Goal: Task Accomplishment & Management: Complete application form

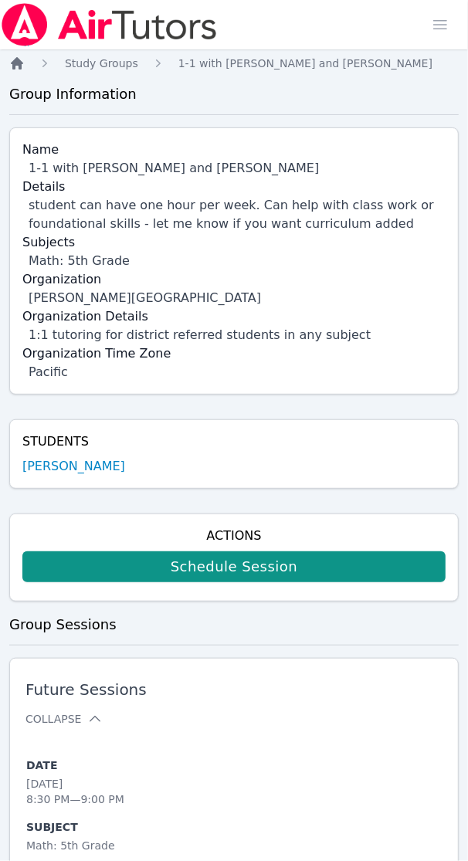
click at [22, 70] on icon "Breadcrumb" at bounding box center [16, 63] width 15 height 15
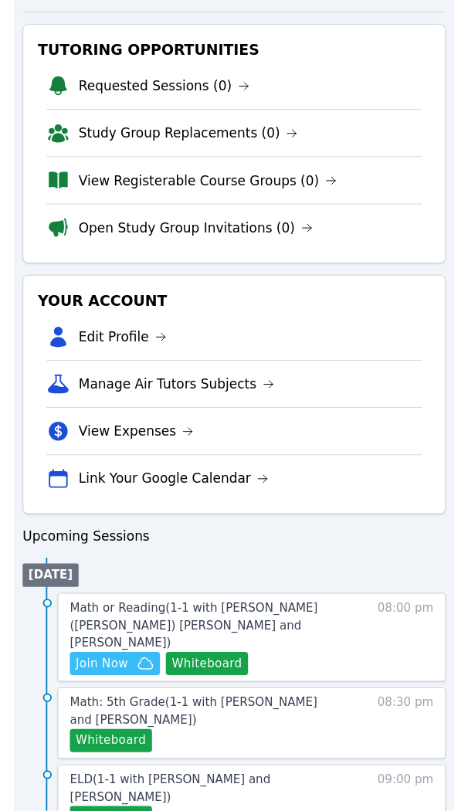
scroll to position [294, 0]
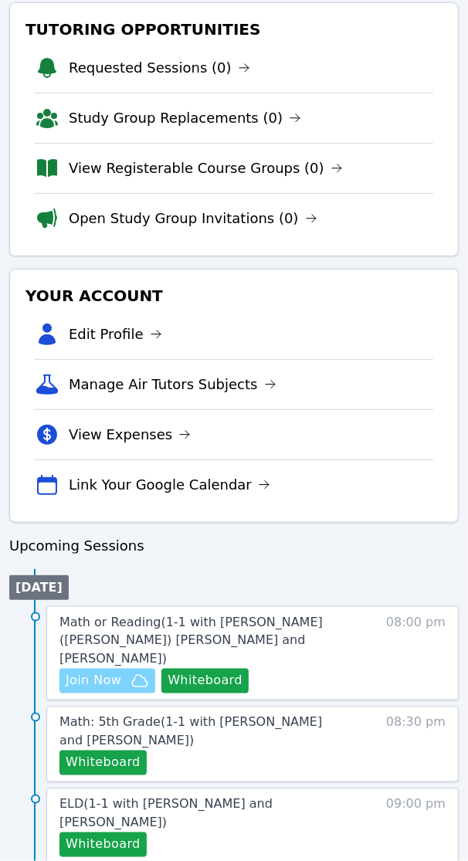
click at [103, 672] on span "Join Now" at bounding box center [94, 681] width 56 height 19
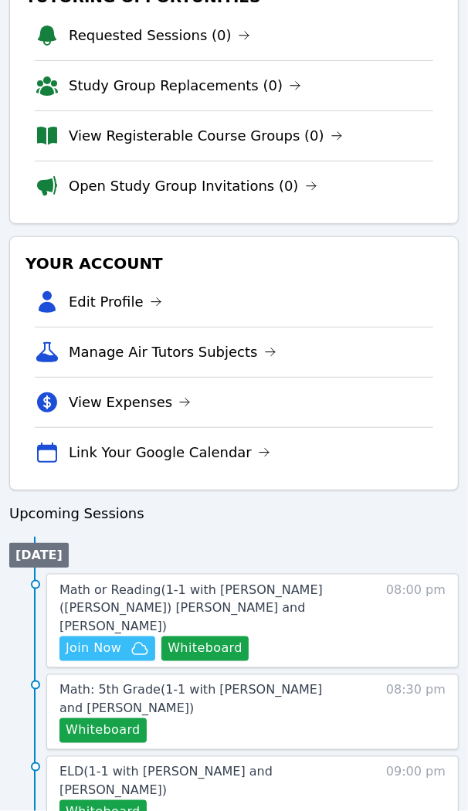
scroll to position [344, 0]
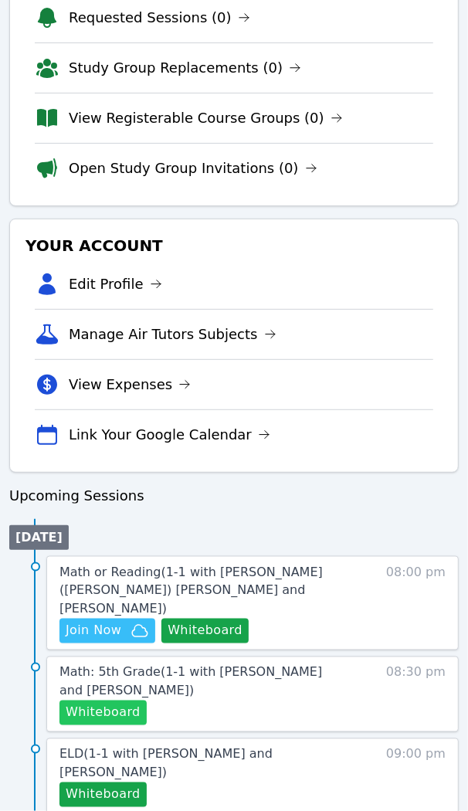
click at [114, 701] on button "Whiteboard" at bounding box center [102, 713] width 87 height 25
click at [175, 665] on span "Math: 5th Grade ( 1-1 with Quintus Lu and Shelly Fisher )" at bounding box center [190, 681] width 263 height 33
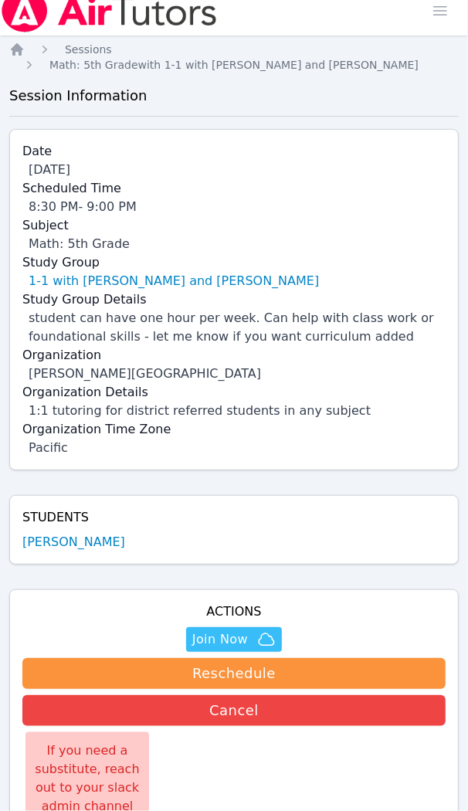
scroll to position [344, 0]
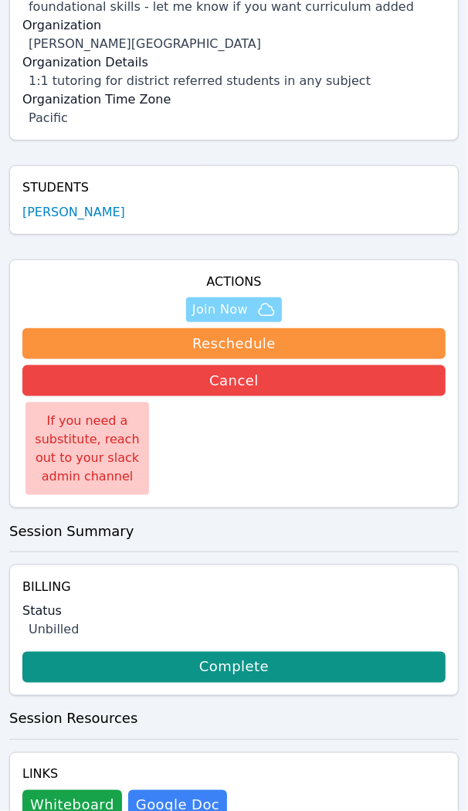
click at [233, 301] on span "Join Now" at bounding box center [220, 310] width 56 height 19
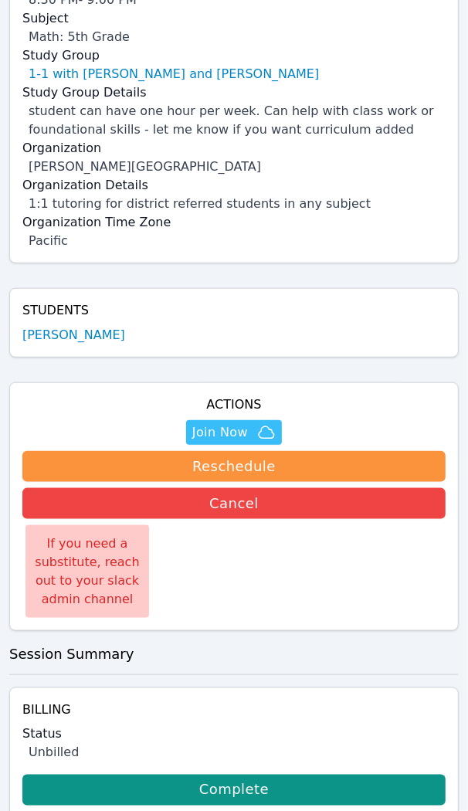
scroll to position [0, 0]
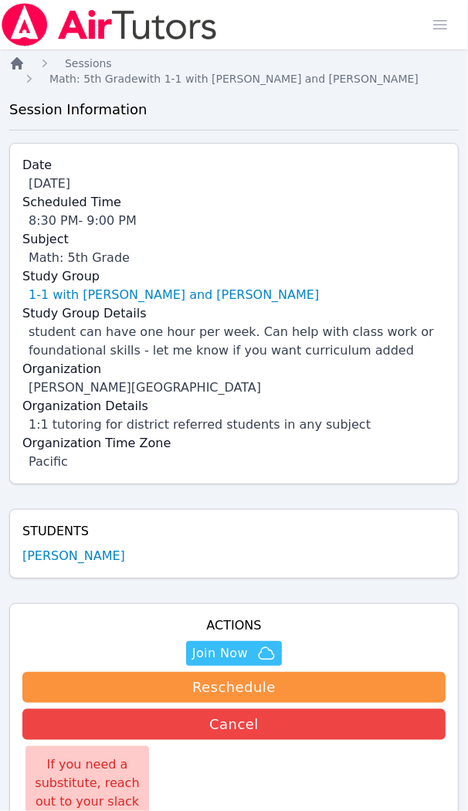
click at [21, 60] on icon "Breadcrumb" at bounding box center [16, 63] width 15 height 15
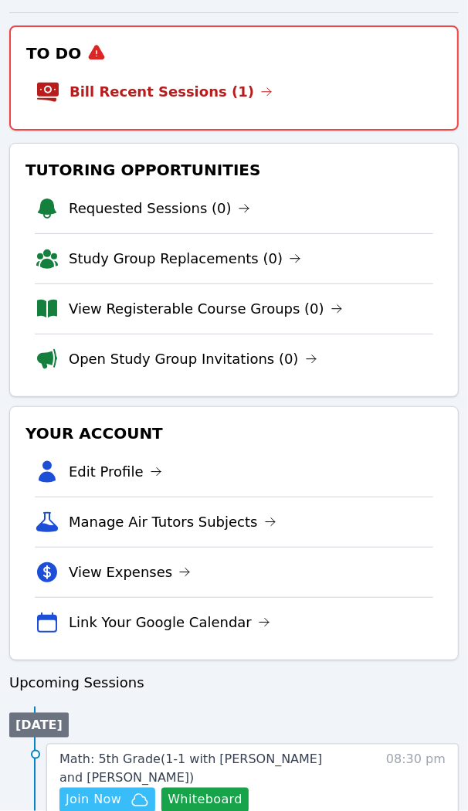
scroll to position [375, 0]
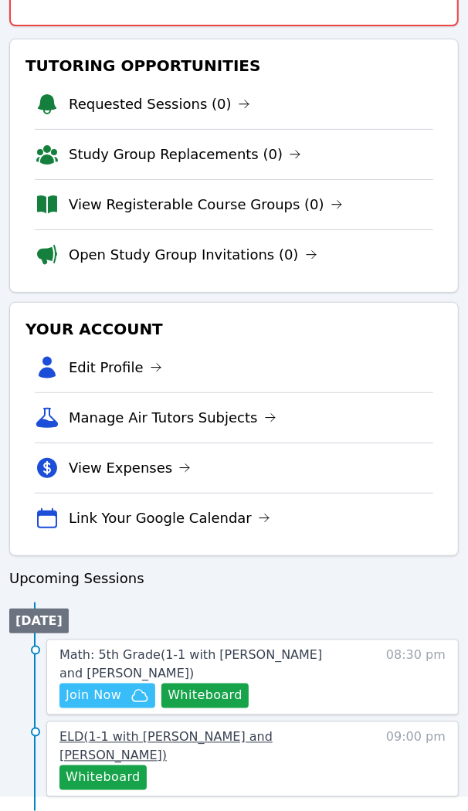
click at [182, 742] on span "ELD ( 1-1 with Burak Erdem and Shelly Fisher )" at bounding box center [165, 746] width 213 height 33
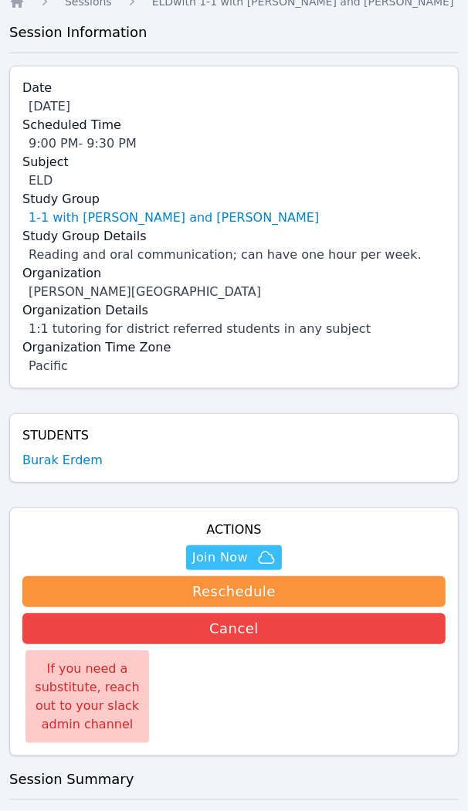
scroll to position [193, 0]
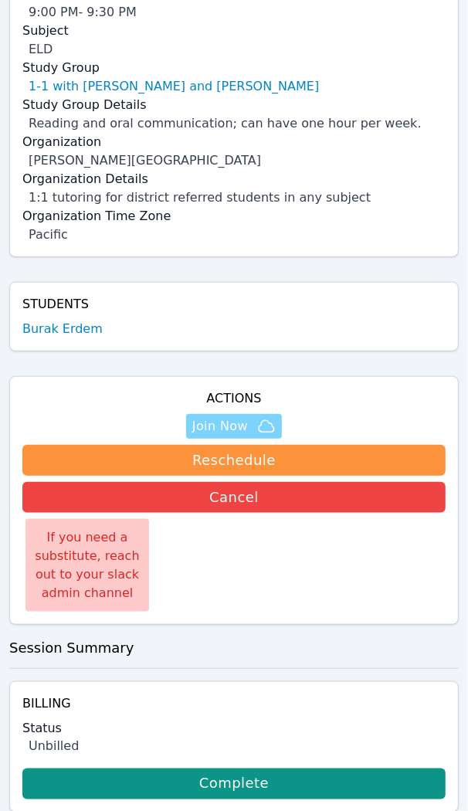
click at [220, 423] on span "Join Now" at bounding box center [220, 426] width 56 height 19
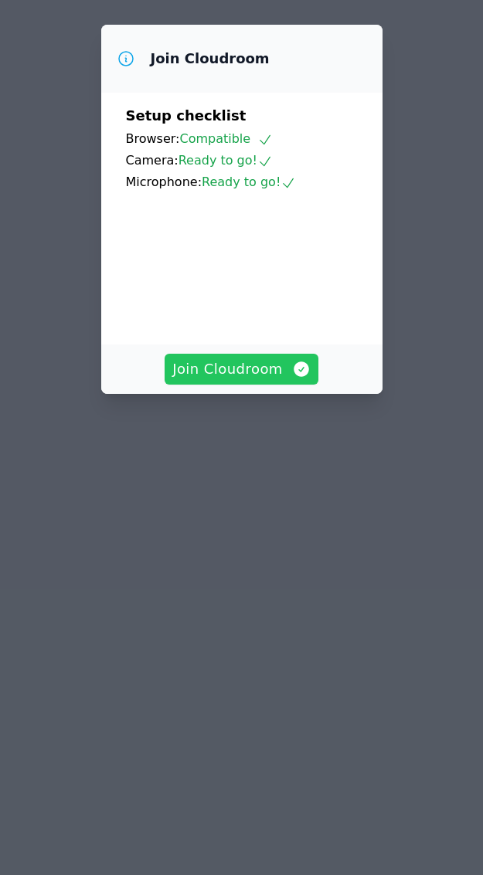
click at [233, 380] on span "Join Cloudroom" at bounding box center [241, 369] width 138 height 22
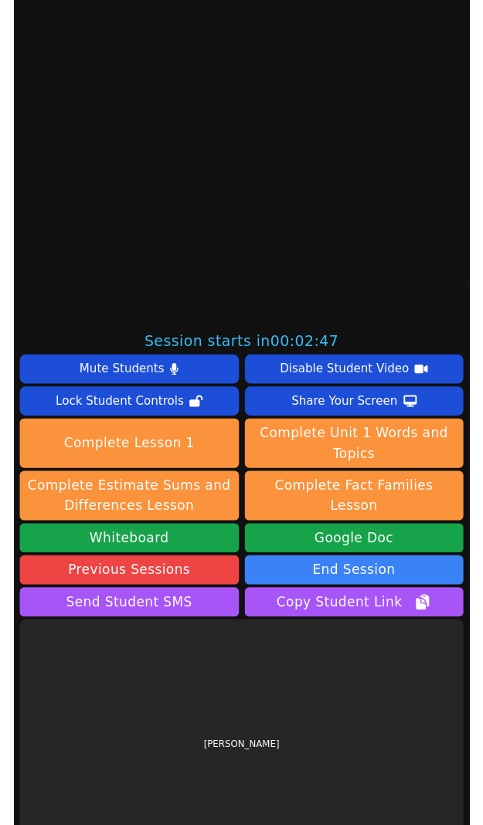
scroll to position [574, 0]
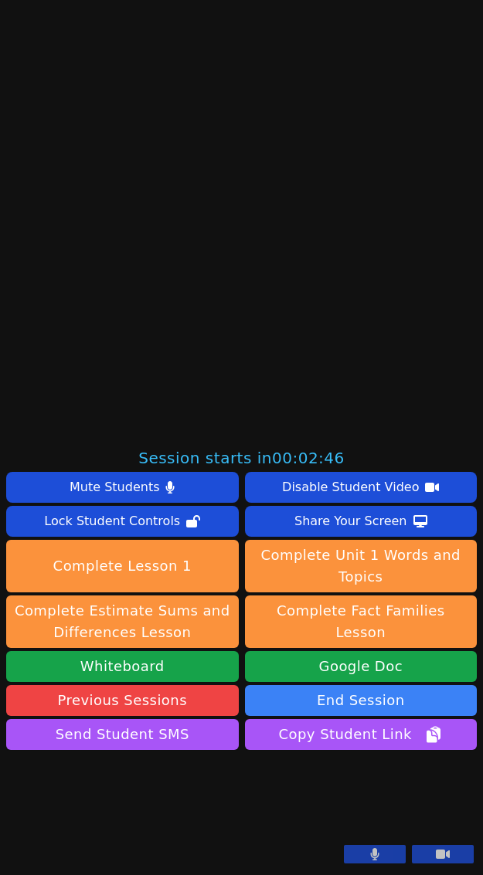
click at [371, 856] on icon at bounding box center [375, 854] width 8 height 12
click at [436, 859] on icon at bounding box center [443, 854] width 14 height 9
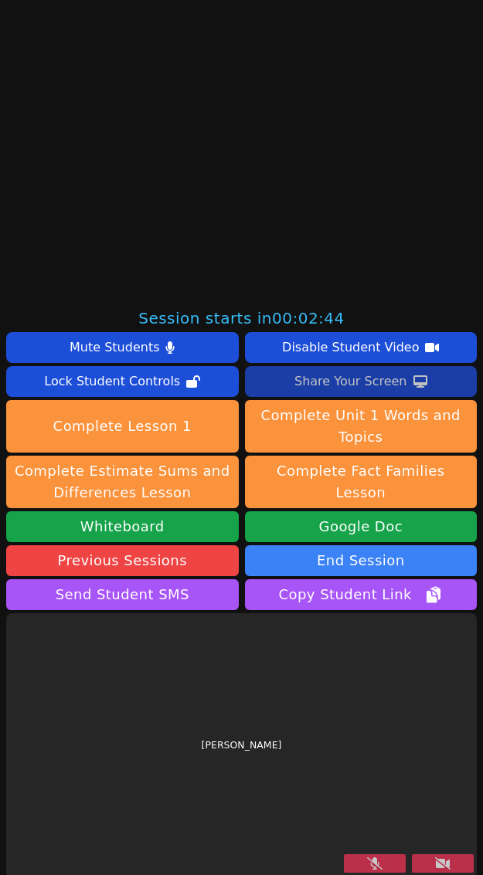
click at [336, 384] on div "Share Your Screen" at bounding box center [350, 381] width 113 height 25
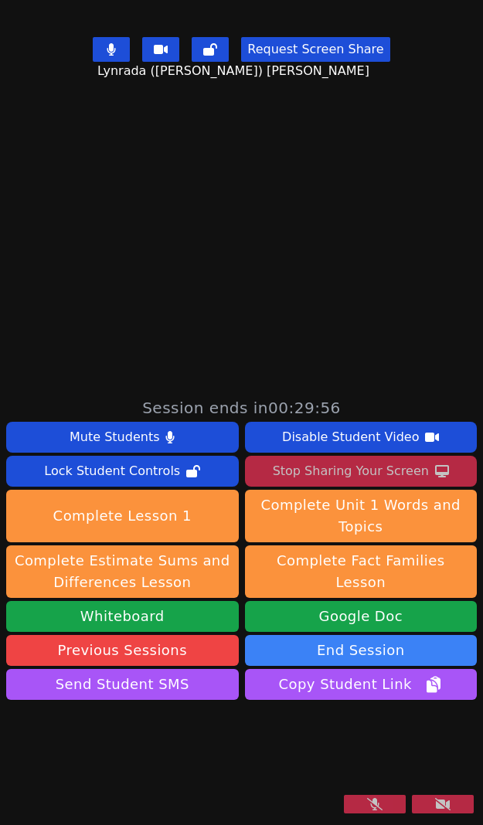
click at [369, 808] on button at bounding box center [375, 804] width 62 height 19
click at [435, 800] on icon at bounding box center [442, 804] width 15 height 12
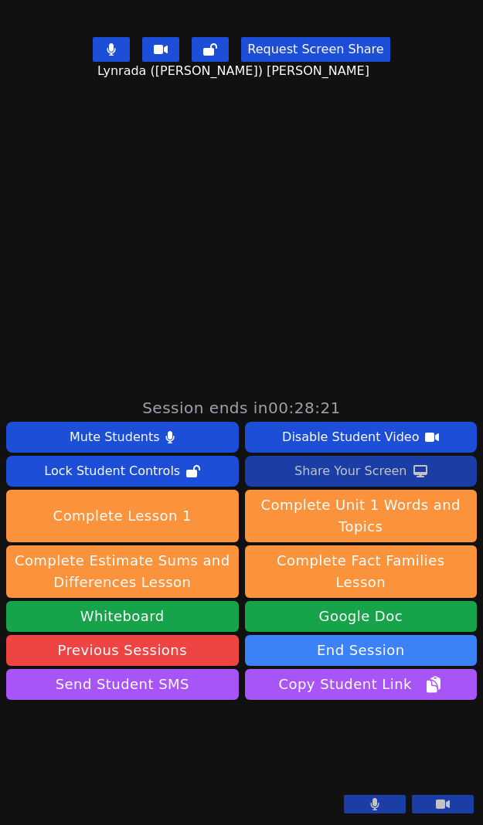
click at [370, 801] on icon at bounding box center [374, 804] width 9 height 12
click at [367, 802] on icon at bounding box center [374, 804] width 15 height 12
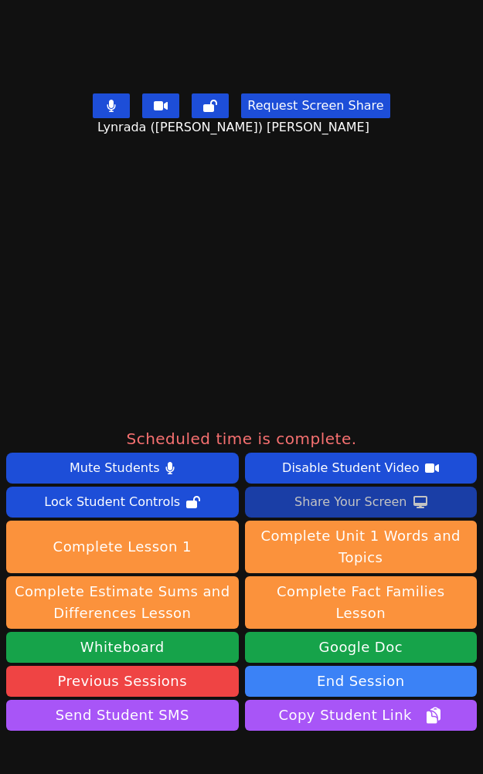
scroll to position [386, 0]
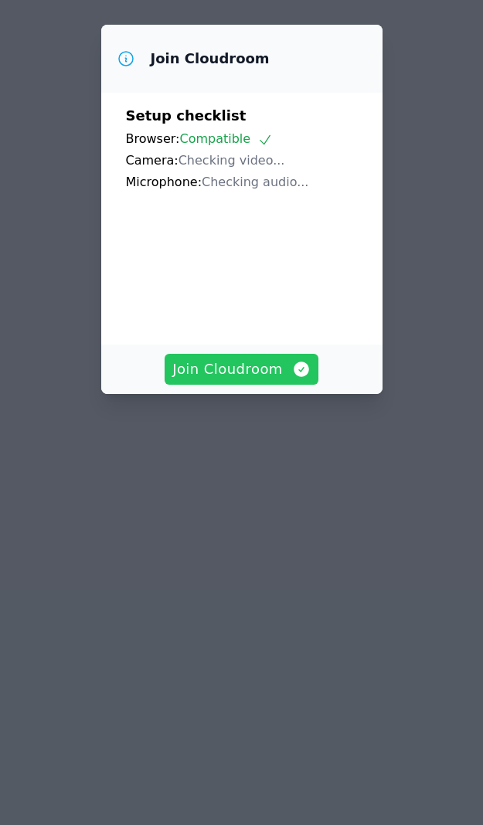
click at [241, 380] on span "Join Cloudroom" at bounding box center [241, 369] width 138 height 22
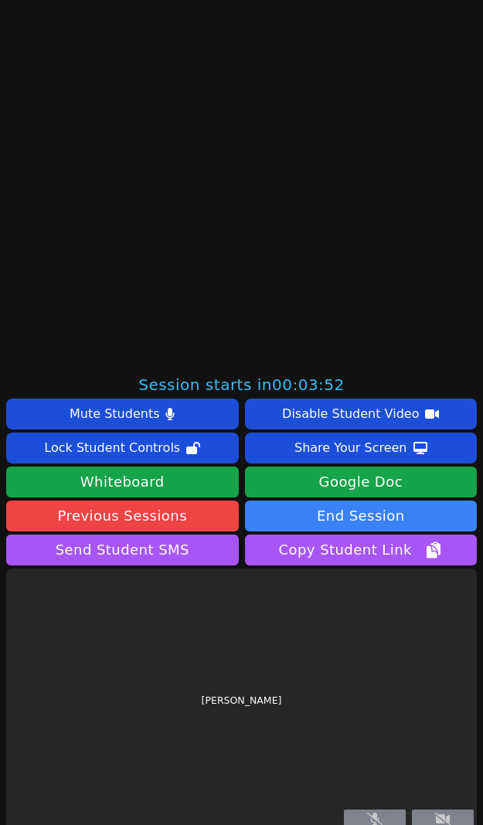
scroll to position [464, 0]
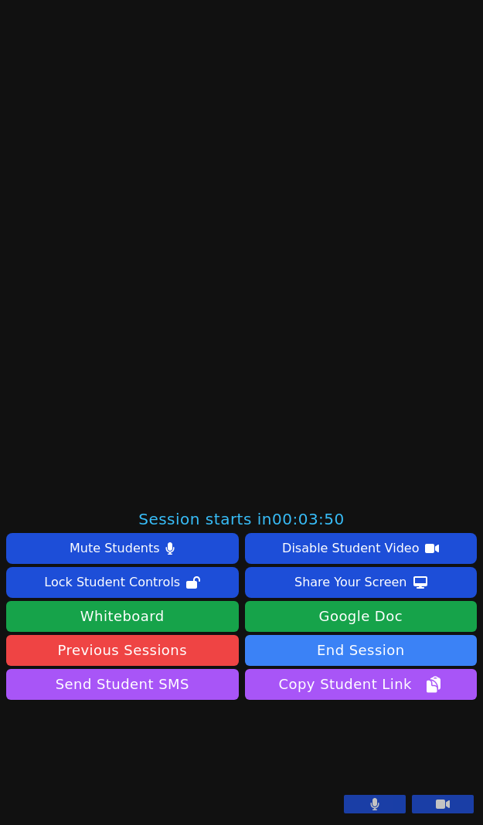
click at [371, 804] on icon at bounding box center [375, 804] width 8 height 12
click at [445, 804] on button at bounding box center [443, 804] width 62 height 19
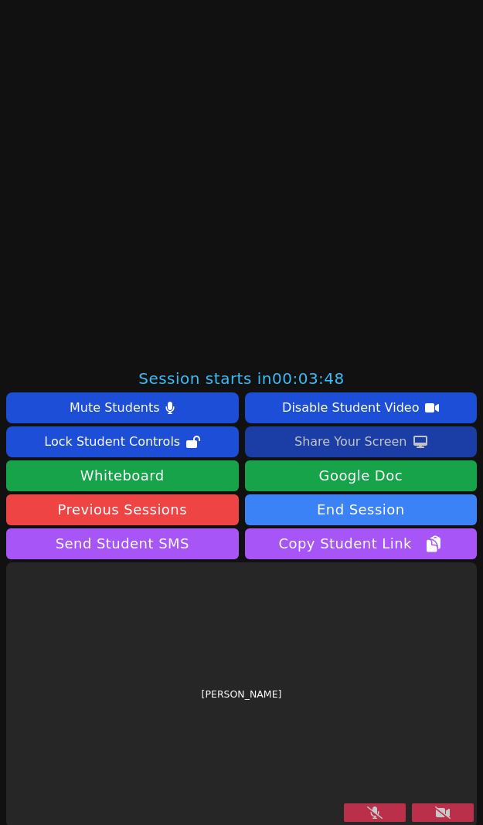
click at [372, 442] on div "Share Your Screen" at bounding box center [350, 442] width 113 height 25
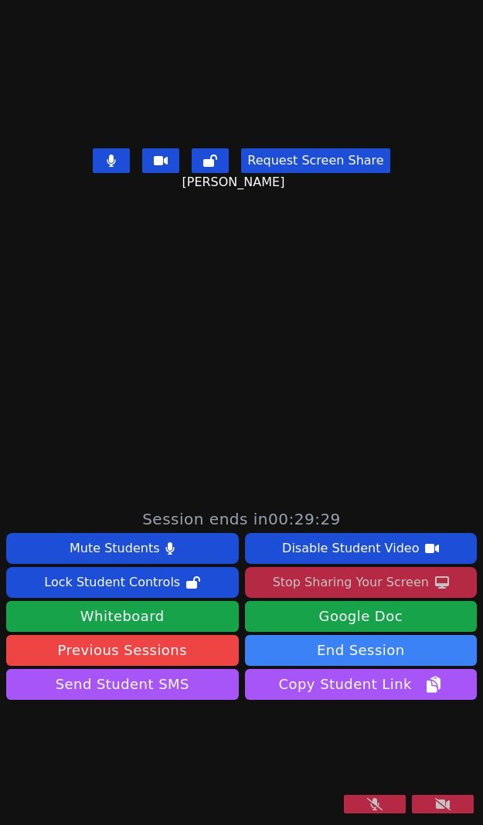
click at [346, 802] on button at bounding box center [375, 804] width 62 height 19
click at [437, 797] on button at bounding box center [443, 804] width 62 height 19
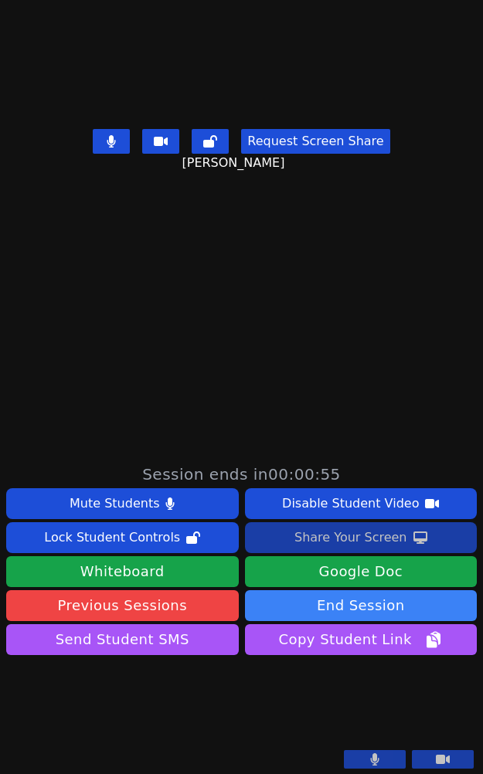
scroll to position [270, 0]
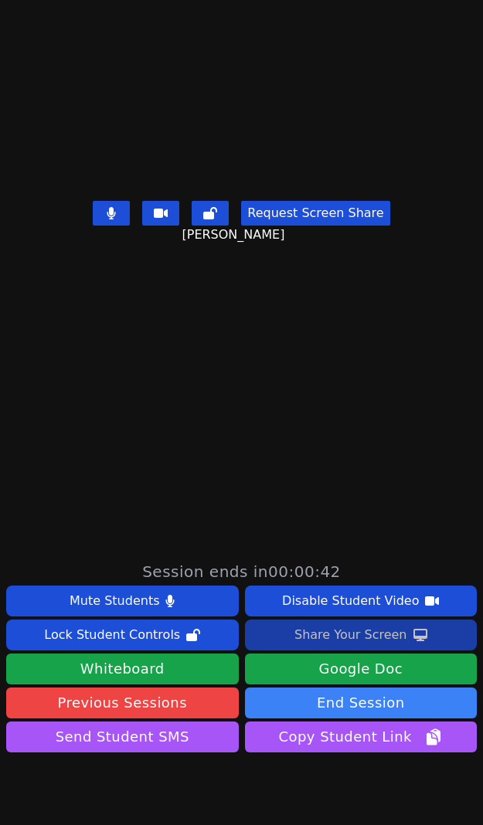
click at [340, 632] on div "Share Your Screen" at bounding box center [350, 635] width 113 height 25
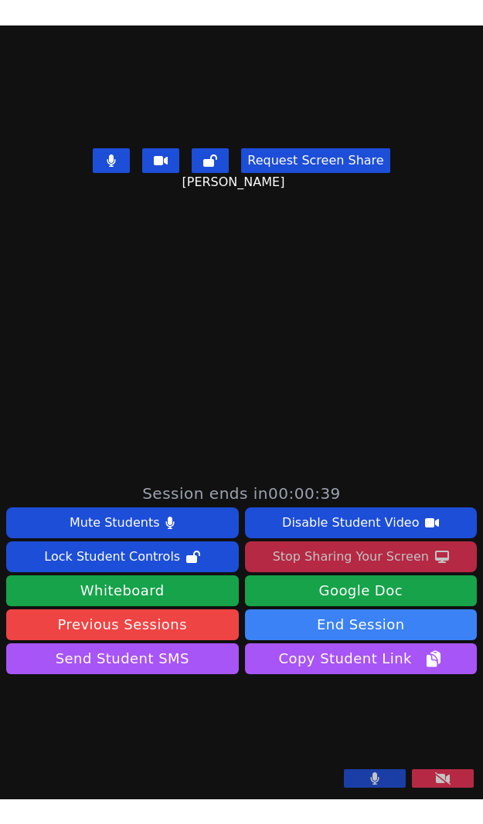
scroll to position [464, 0]
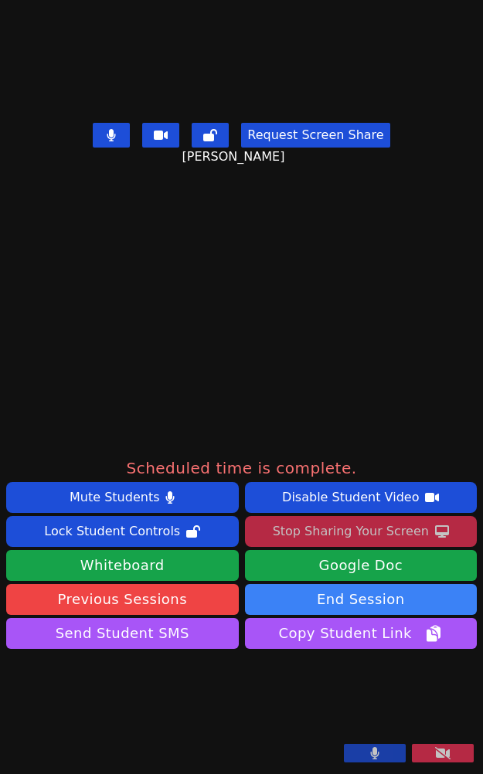
click at [306, 519] on div "Stop Sharing Your Screen" at bounding box center [351, 531] width 156 height 25
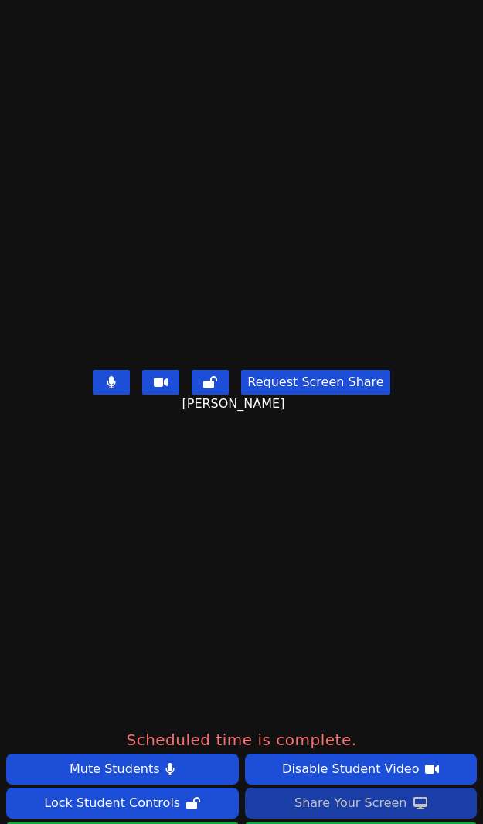
scroll to position [77, 0]
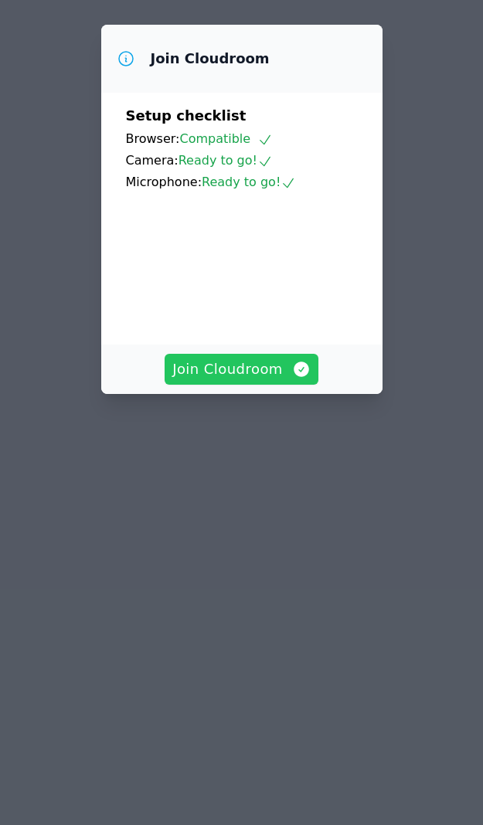
click at [256, 380] on span "Join Cloudroom" at bounding box center [241, 369] width 138 height 22
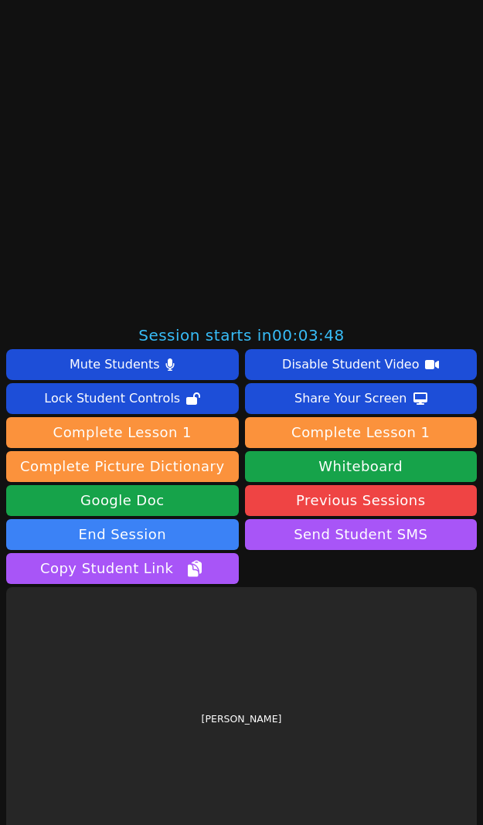
scroll to position [531, 0]
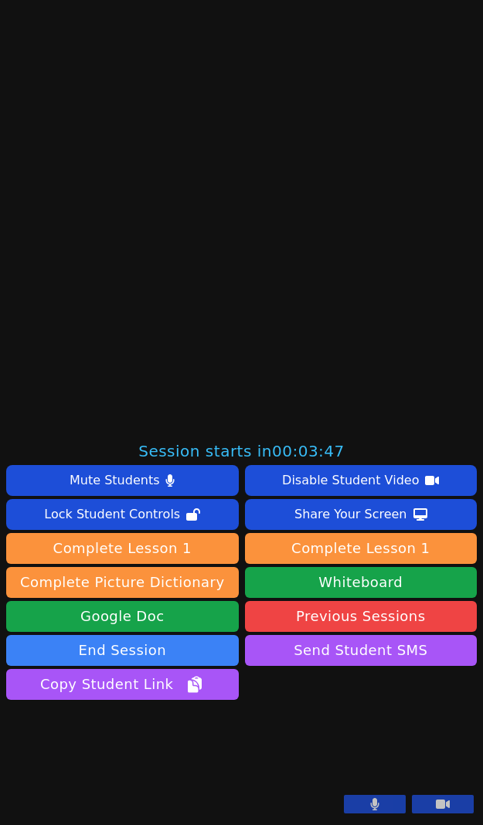
click at [352, 802] on button at bounding box center [375, 804] width 62 height 19
click at [436, 807] on icon at bounding box center [443, 804] width 14 height 9
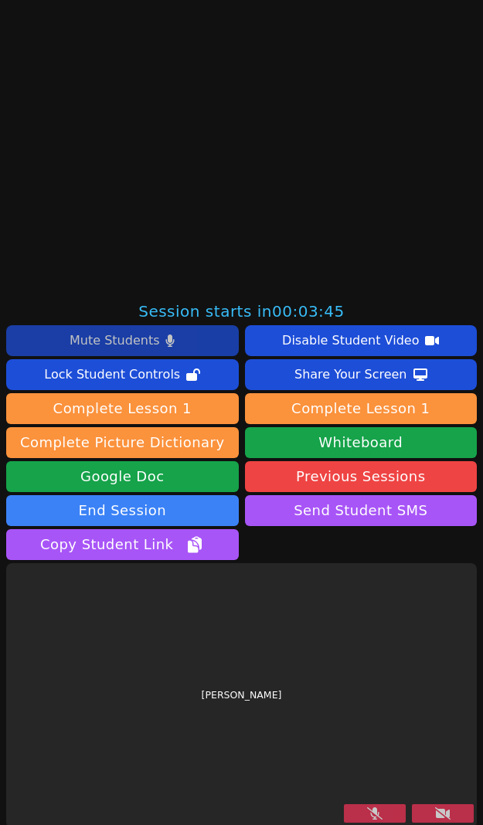
click at [140, 336] on div "Mute Students" at bounding box center [115, 340] width 90 height 25
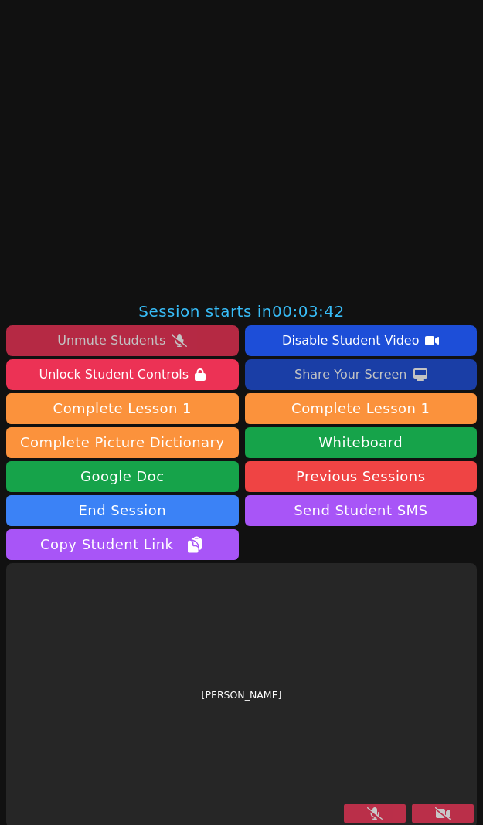
click at [357, 375] on div "Share Your Screen" at bounding box center [350, 374] width 113 height 25
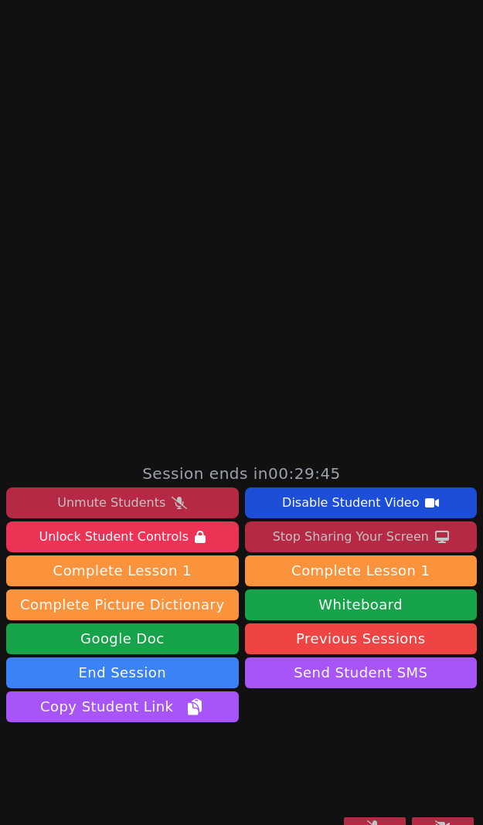
scroll to position [434, 0]
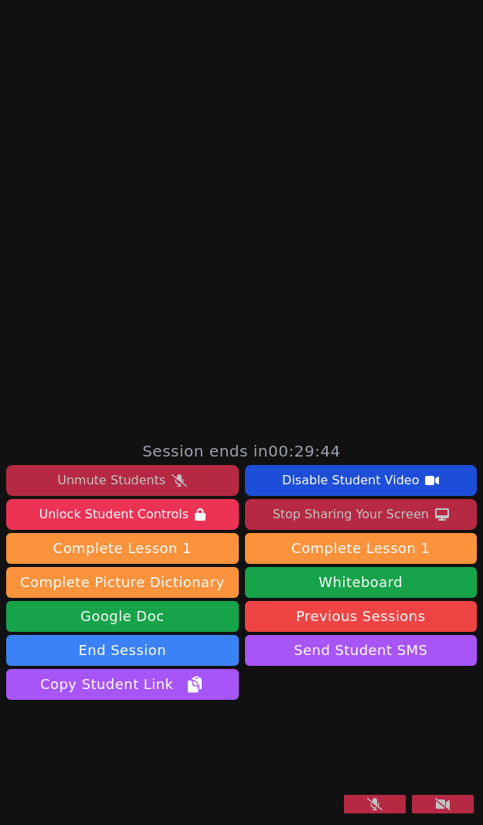
click at [144, 468] on div "Unmute Students" at bounding box center [111, 480] width 108 height 25
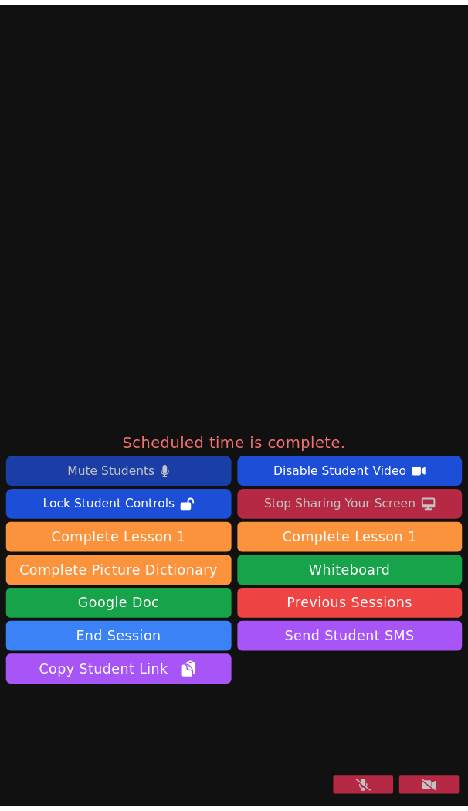
scroll to position [531, 0]
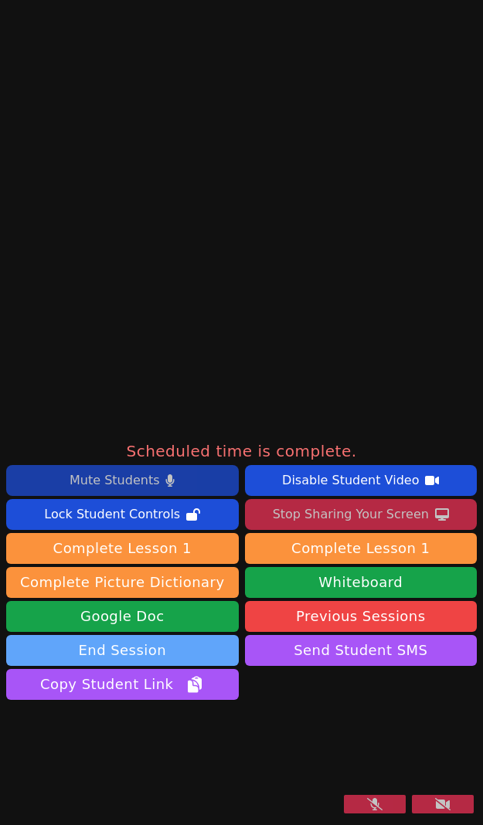
click at [117, 635] on button "End Session" at bounding box center [122, 650] width 233 height 31
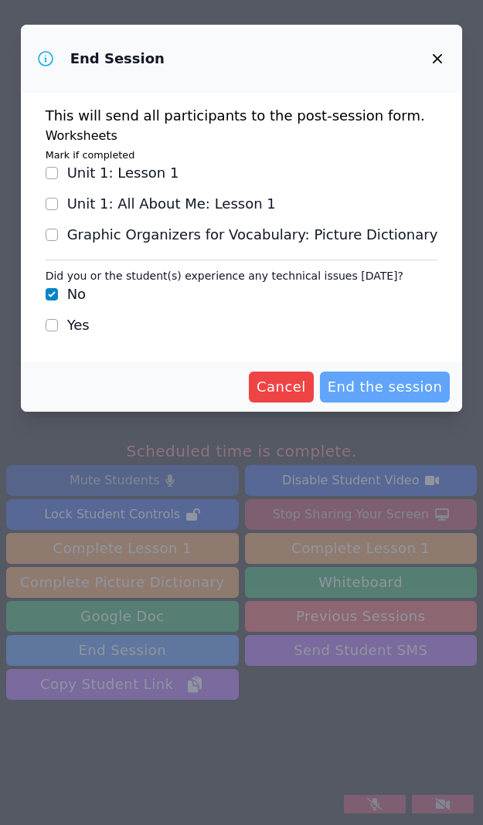
click at [392, 396] on span "End the session" at bounding box center [385, 387] width 115 height 22
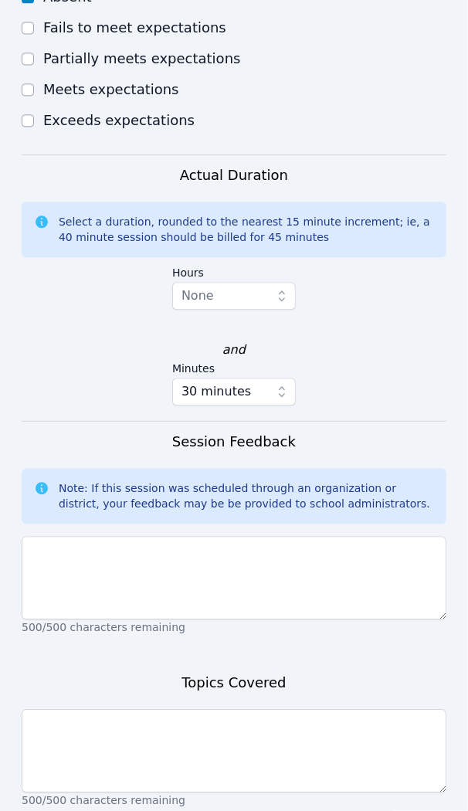
scroll to position [1133, 0]
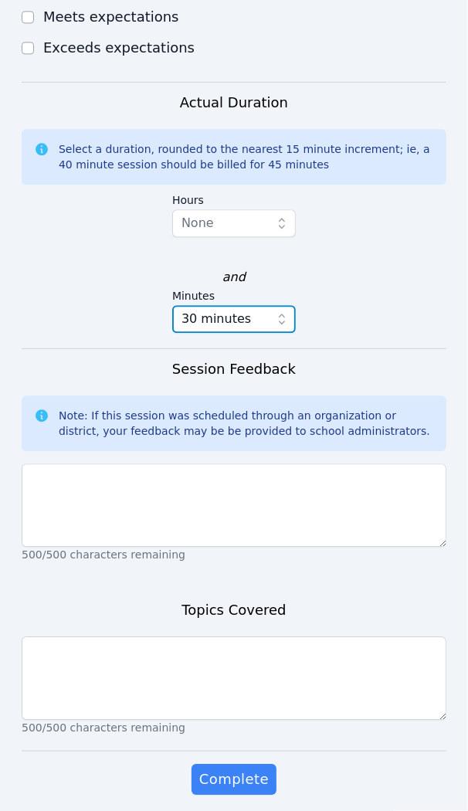
click at [284, 311] on icon "button" at bounding box center [281, 318] width 15 height 15
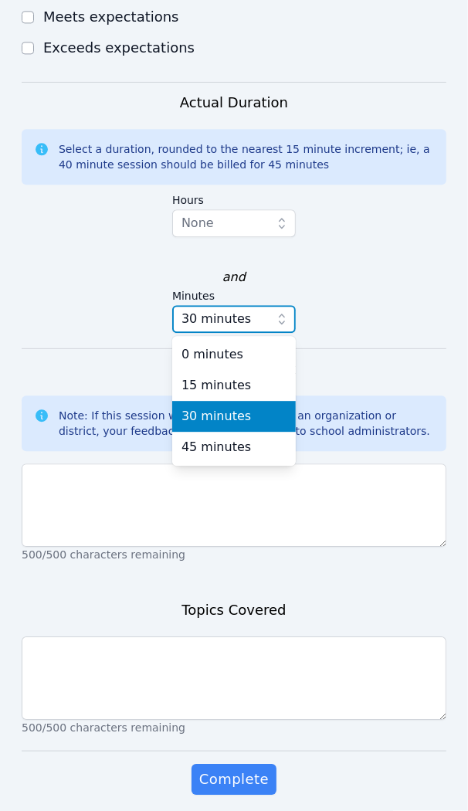
click at [284, 311] on icon "button" at bounding box center [281, 318] width 15 height 15
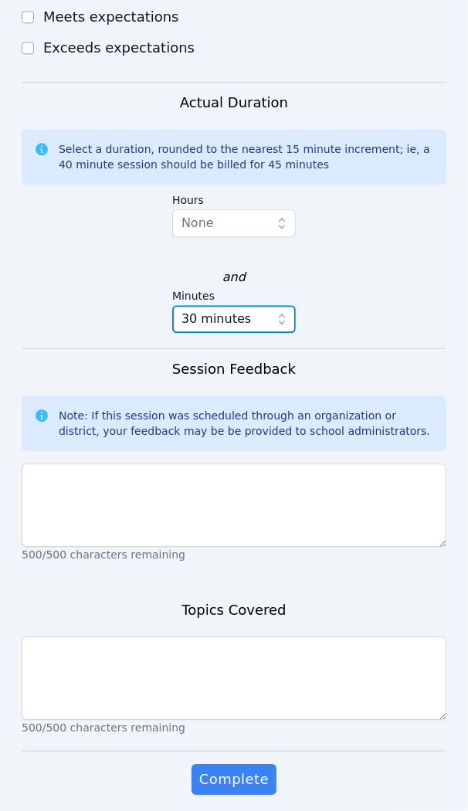
drag, startPoint x: 284, startPoint y: 310, endPoint x: 284, endPoint y: 360, distance: 50.2
click at [284, 327] on icon "button" at bounding box center [281, 318] width 15 height 15
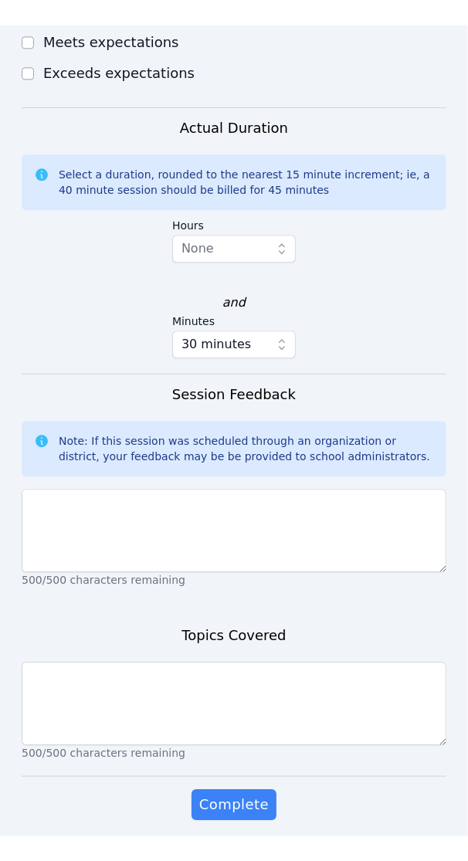
scroll to position [1083, 0]
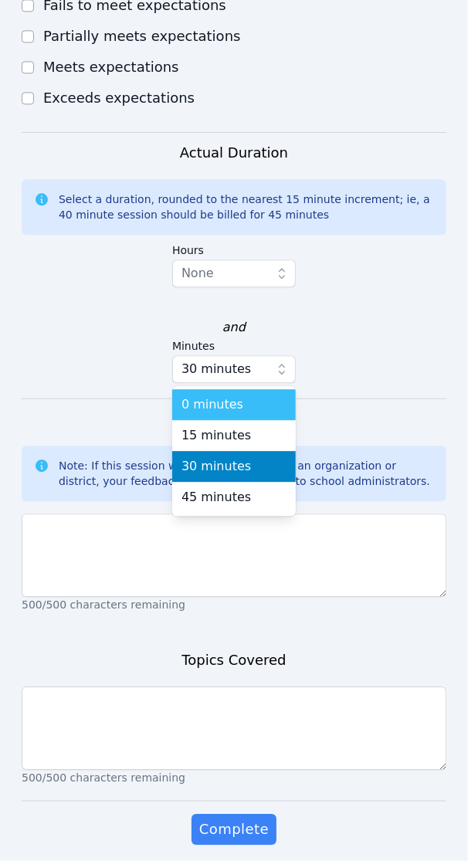
click at [261, 396] on div "0 minutes" at bounding box center [234, 405] width 105 height 19
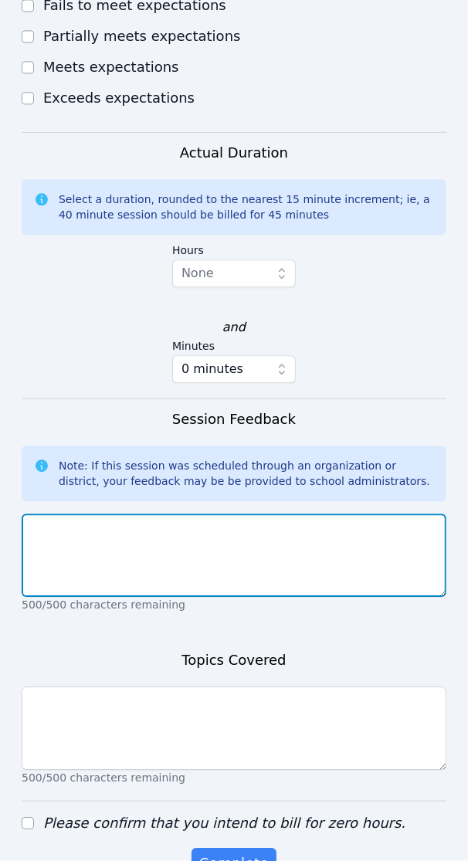
click at [114, 515] on textarea at bounding box center [234, 555] width 425 height 83
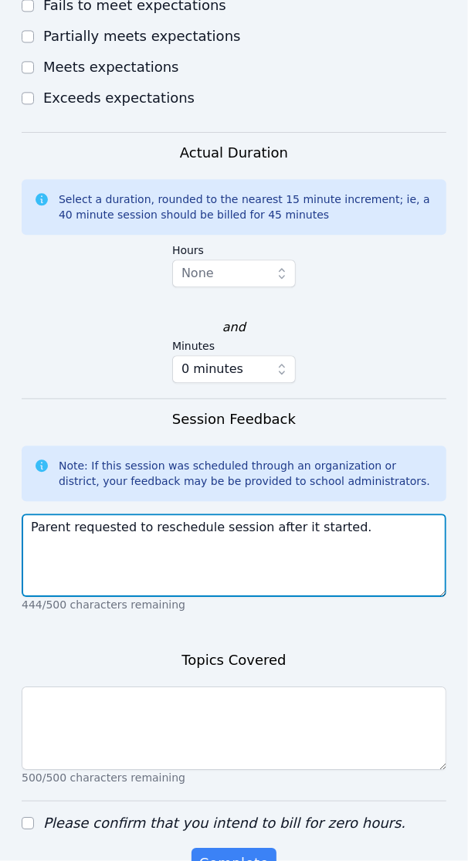
type textarea "Parent requested to reschedule session after it started."
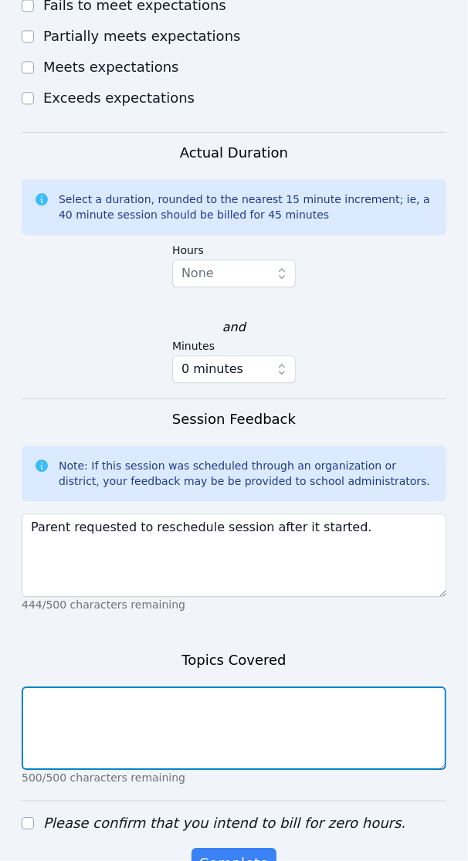
click at [105, 697] on textarea at bounding box center [234, 728] width 425 height 83
type textarea "n/a"
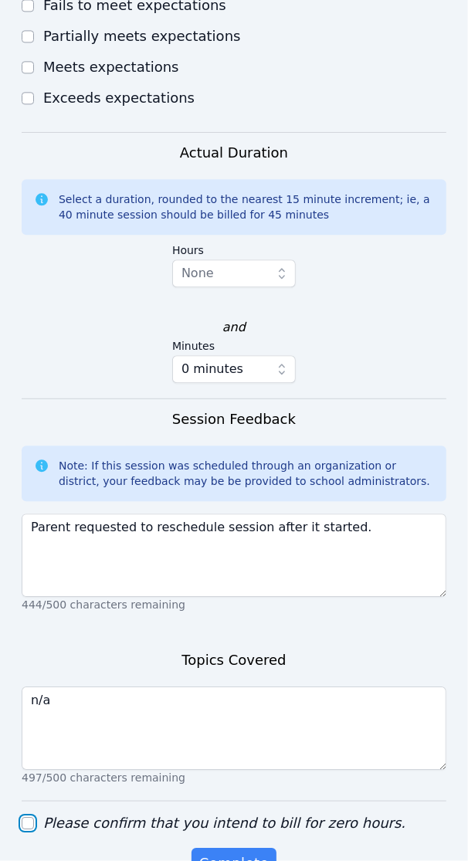
click at [23, 817] on input "Please confirm that you intend to bill for zero hours." at bounding box center [28, 823] width 12 height 12
checkbox input "true"
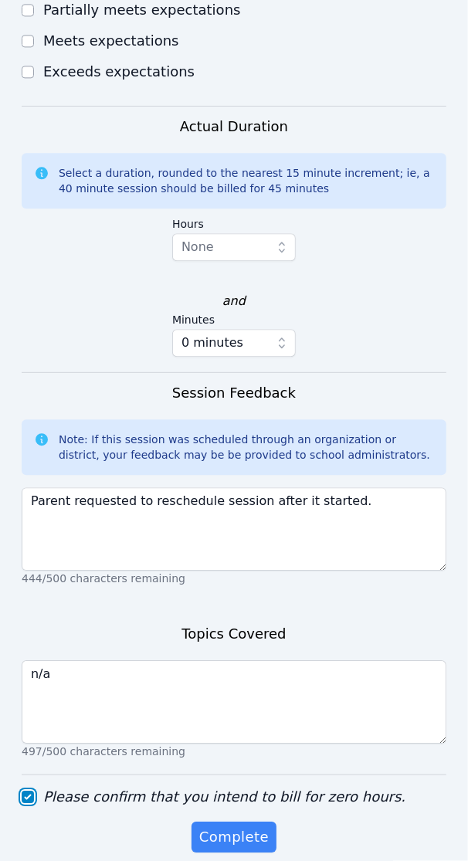
scroll to position [1117, 0]
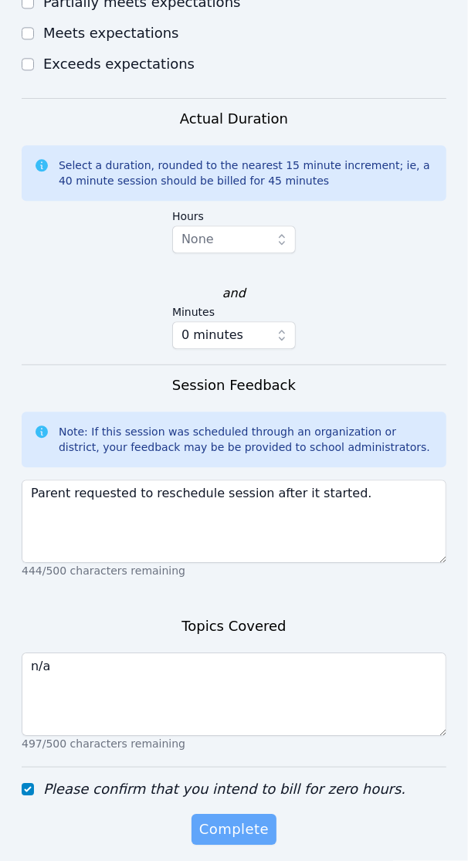
click at [236, 819] on span "Complete" at bounding box center [234, 830] width 70 height 22
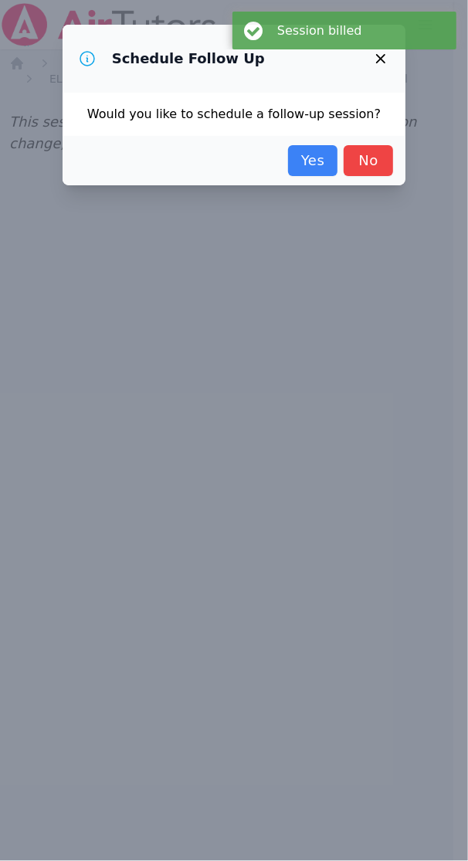
scroll to position [0, 0]
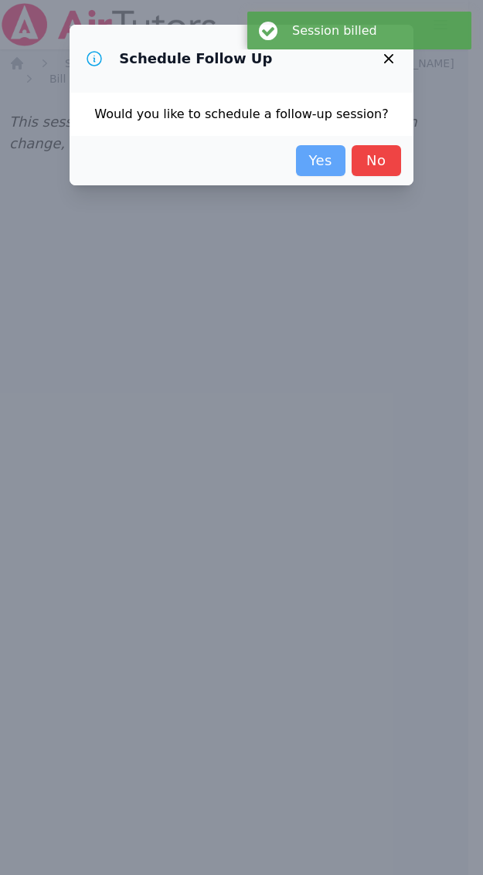
click at [311, 159] on link "Yes" at bounding box center [320, 160] width 49 height 31
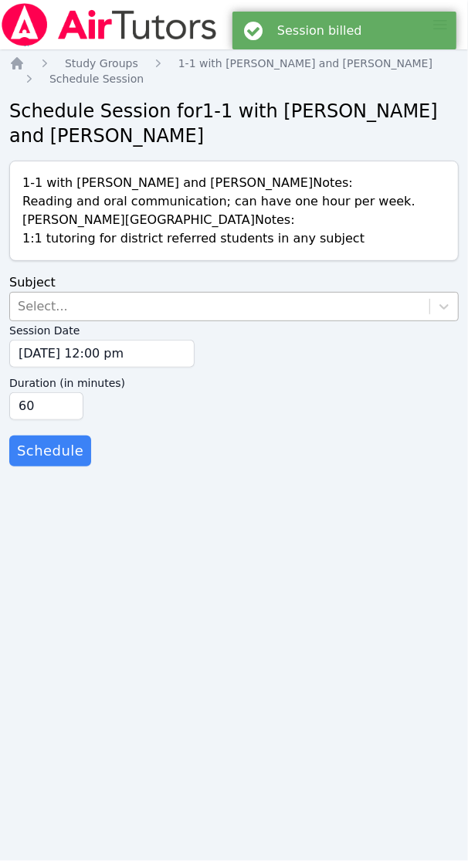
click at [25, 309] on div "Select..." at bounding box center [43, 306] width 50 height 19
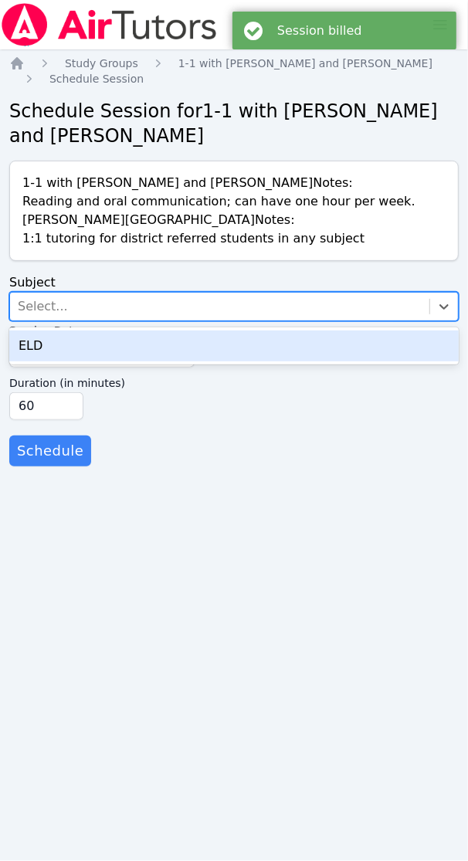
click at [32, 349] on div "ELD" at bounding box center [234, 346] width 450 height 31
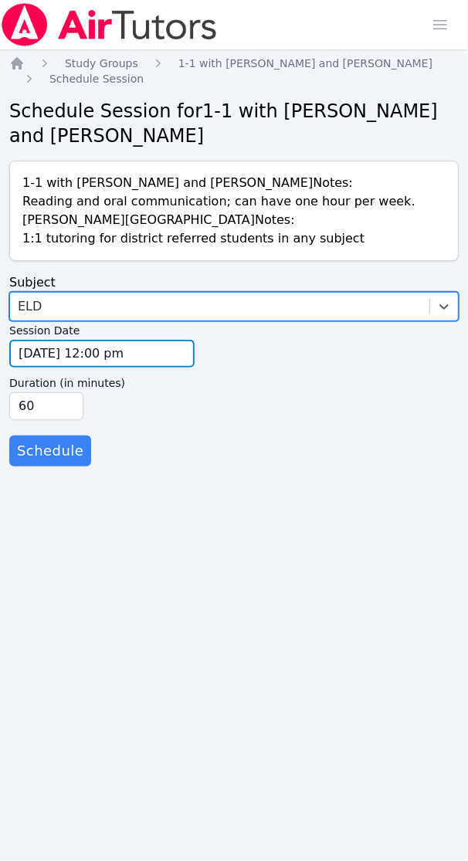
click at [53, 354] on input "[DATE] 12:00 pm" at bounding box center [101, 354] width 185 height 28
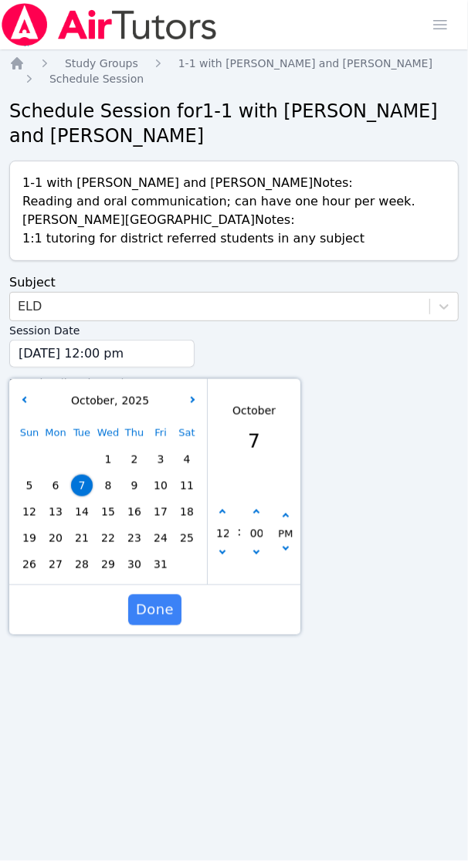
click at [109, 483] on span "8" at bounding box center [108, 486] width 22 height 22
click at [225, 508] on button "button" at bounding box center [222, 512] width 15 height 15
type input "[DATE] 01:00 pm"
type input "01"
click at [226, 508] on button "button" at bounding box center [222, 512] width 15 height 15
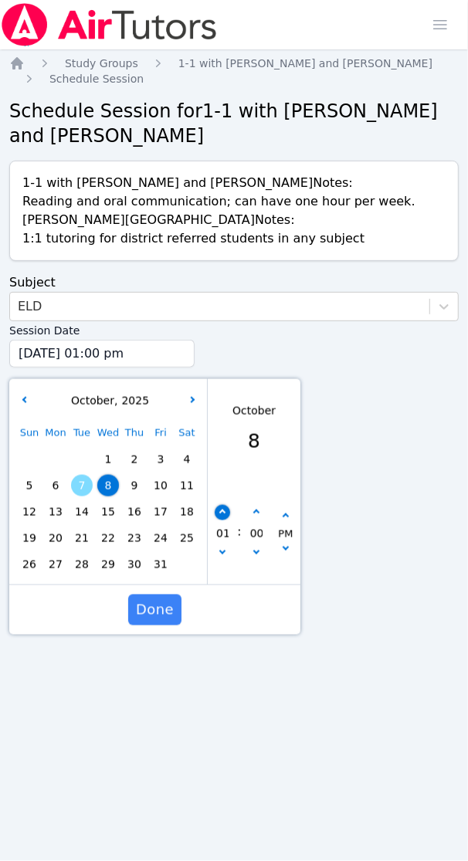
type input "[DATE] 02:00 pm"
type input "02"
click at [226, 508] on button "button" at bounding box center [222, 512] width 15 height 15
type input "[DATE] 03:00 pm"
type input "03"
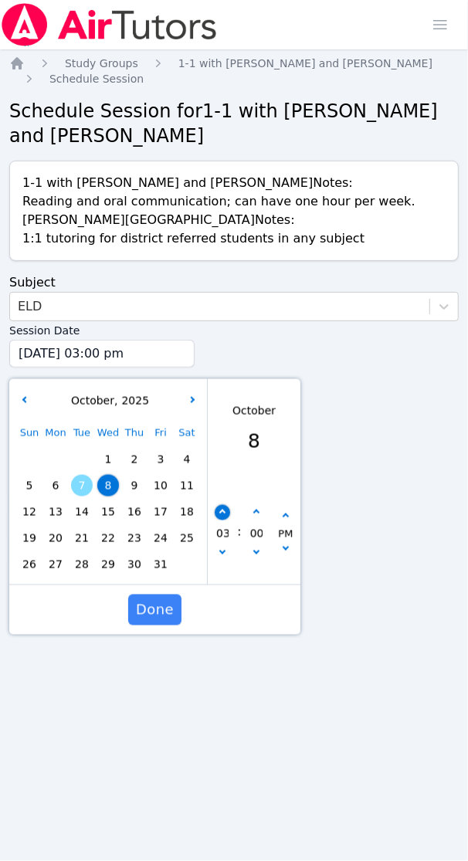
click at [226, 508] on button "button" at bounding box center [222, 512] width 15 height 15
type input "[DATE] 04:00 pm"
type input "04"
click at [226, 508] on button "button" at bounding box center [222, 512] width 15 height 15
type input "[DATE] 05:00 pm"
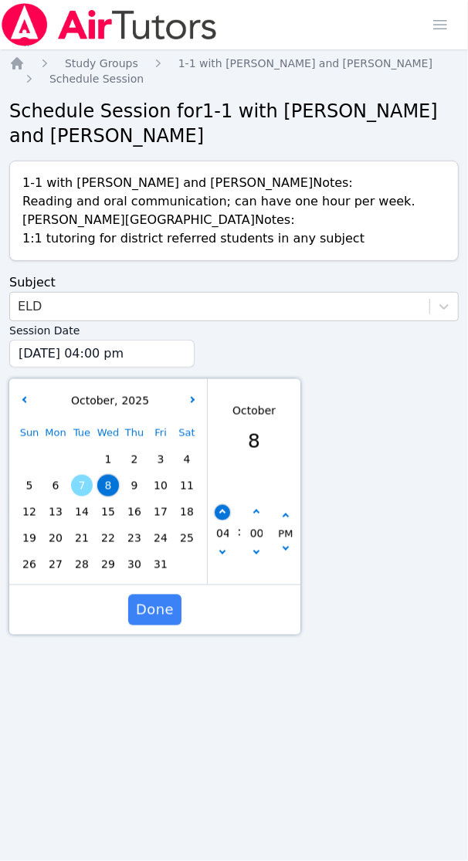
type input "05"
click at [226, 508] on button "button" at bounding box center [222, 512] width 15 height 15
type input "[DATE] 06:00 pm"
type input "06"
click at [226, 508] on button "button" at bounding box center [222, 512] width 15 height 15
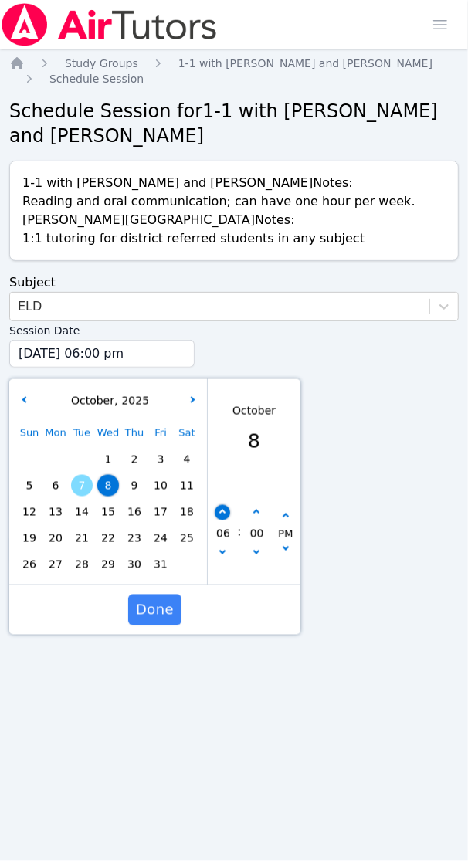
type input "[DATE] 07:00 pm"
type input "07"
click at [226, 508] on button "button" at bounding box center [222, 512] width 15 height 15
type input "[DATE] 08:00 pm"
type input "08"
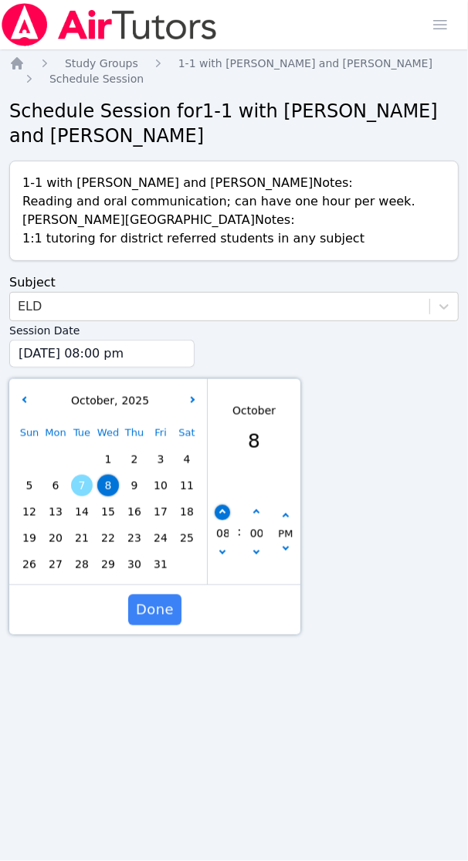
click at [226, 508] on button "button" at bounding box center [222, 512] width 15 height 15
type input "[DATE] 09:00 pm"
type input "09"
click at [162, 614] on span "Done" at bounding box center [155, 611] width 38 height 22
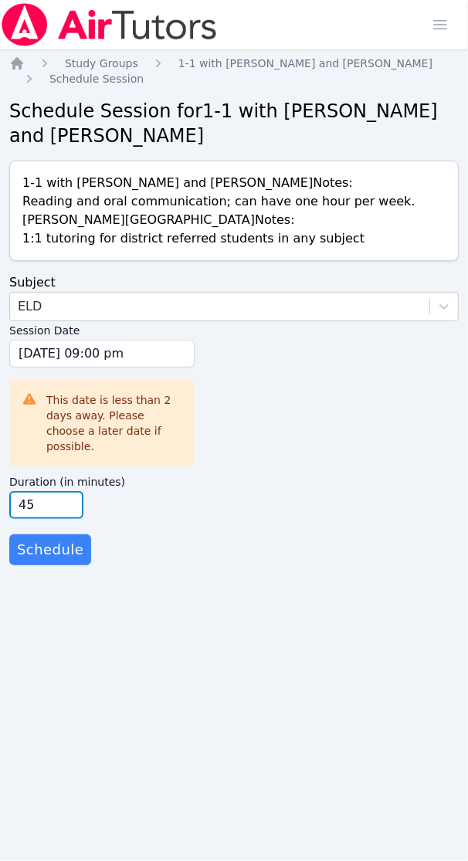
click at [67, 494] on input "45" at bounding box center [46, 505] width 74 height 28
click at [67, 494] on input "30" at bounding box center [46, 505] width 74 height 28
click at [67, 494] on input "15" at bounding box center [46, 505] width 74 height 28
type input "30"
click at [68, 491] on input "30" at bounding box center [46, 505] width 74 height 28
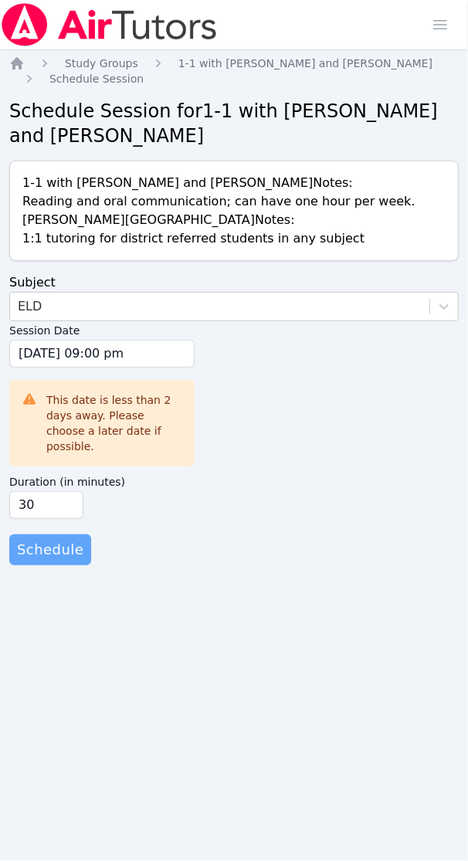
click at [55, 539] on span "Schedule" at bounding box center [50, 550] width 66 height 22
